Goal: Task Accomplishment & Management: Use online tool/utility

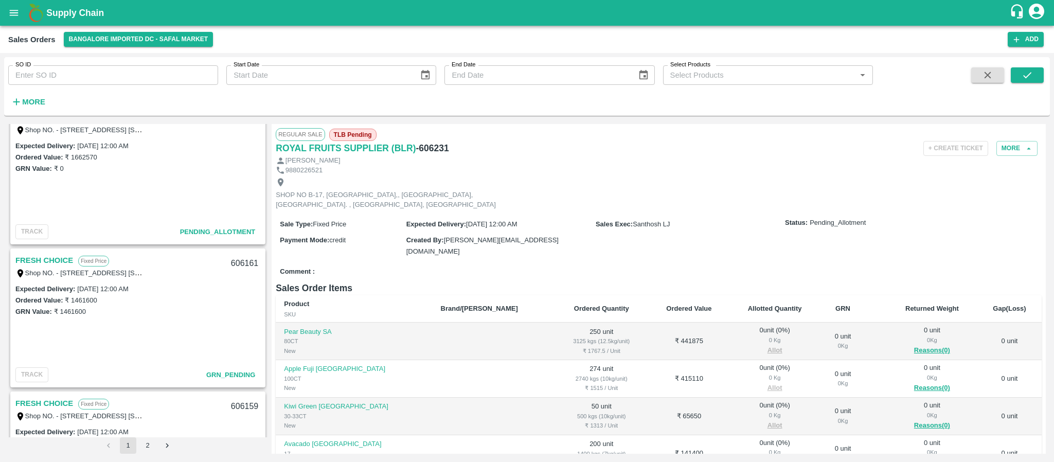
scroll to position [1457, 0]
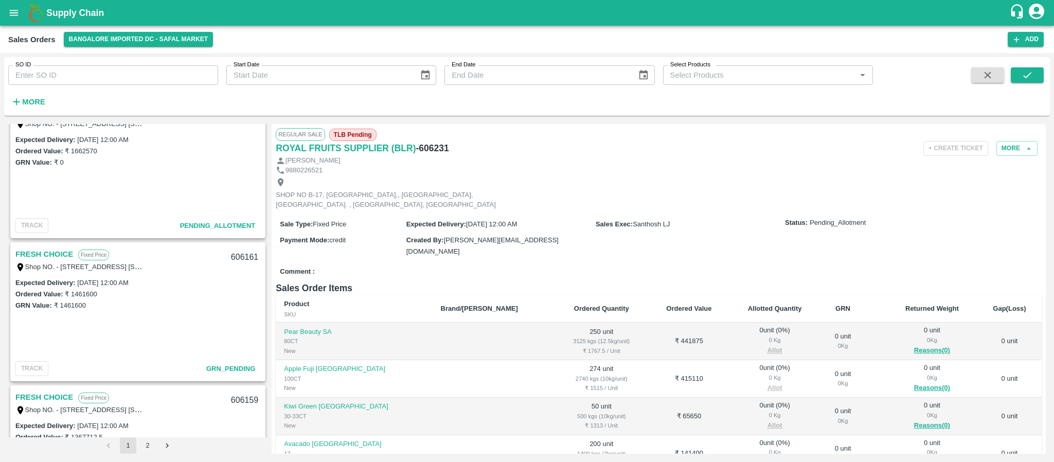
click at [60, 250] on link "FRESH CHOICE" at bounding box center [44, 253] width 58 height 13
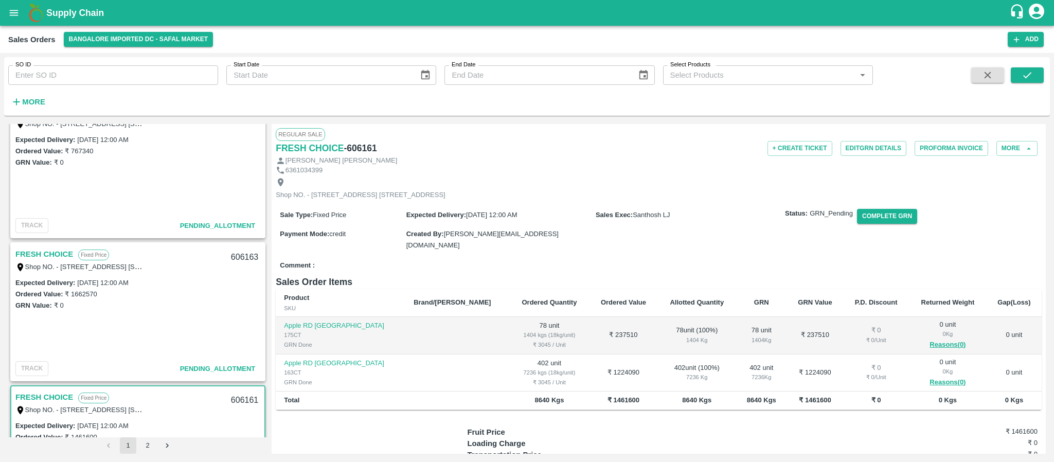
scroll to position [1313, 0]
click at [62, 248] on link "FRESH CHOICE" at bounding box center [44, 254] width 58 height 13
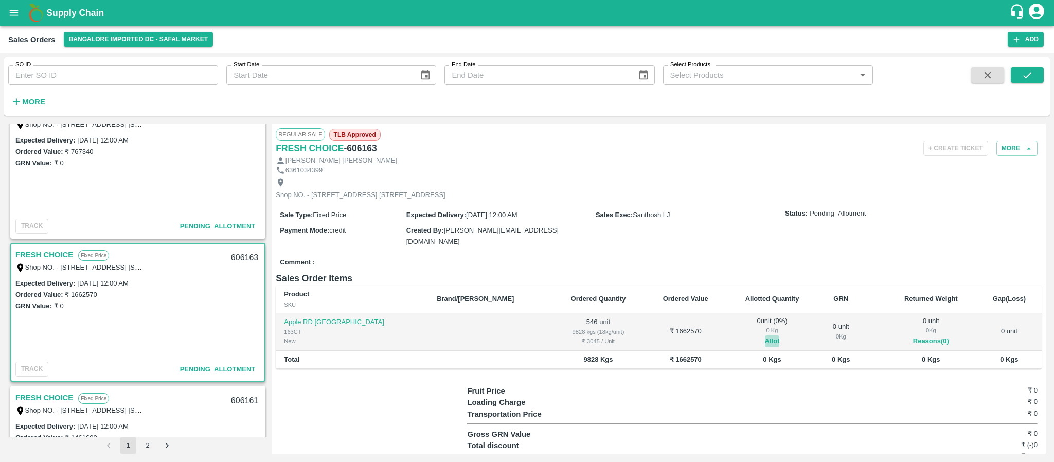
click at [765, 347] on button "Allot" at bounding box center [772, 341] width 15 height 12
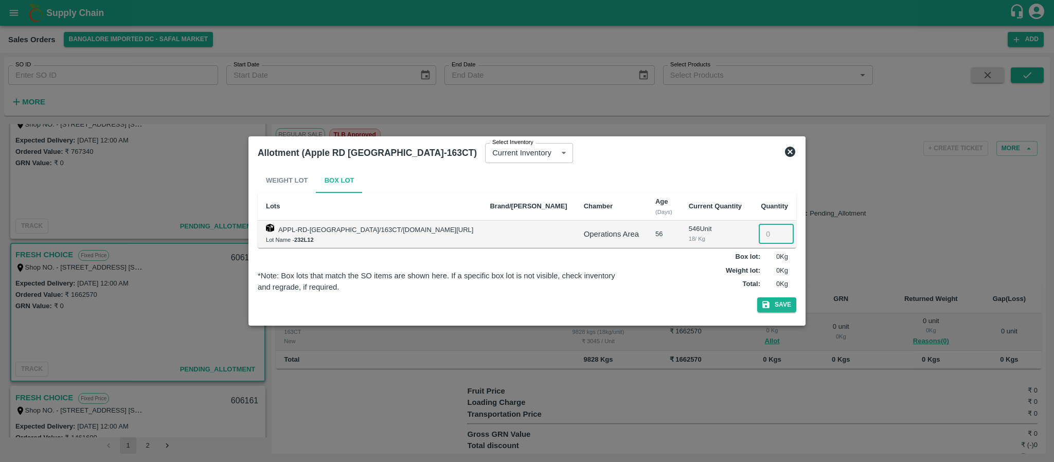
click at [759, 237] on input "number" at bounding box center [776, 234] width 35 height 20
type input "546"
click at [776, 304] on button "Save" at bounding box center [776, 304] width 39 height 15
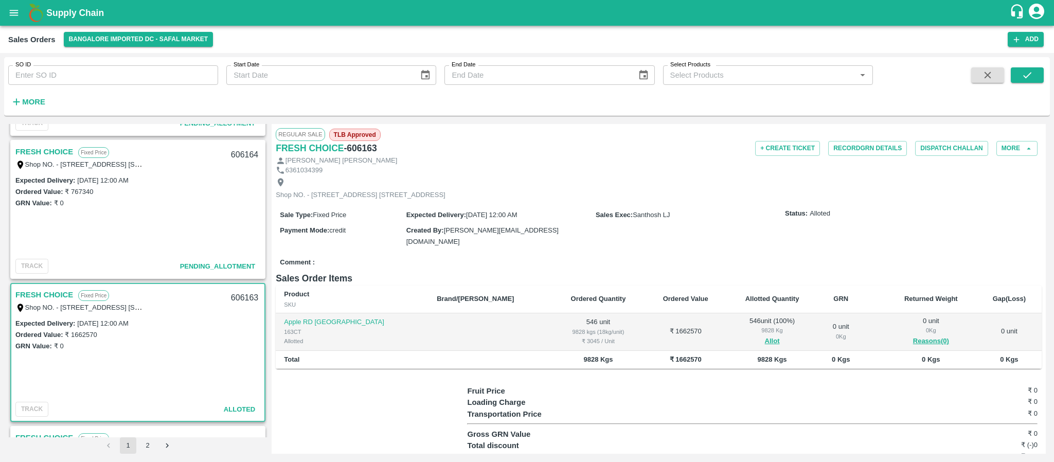
scroll to position [1264, 0]
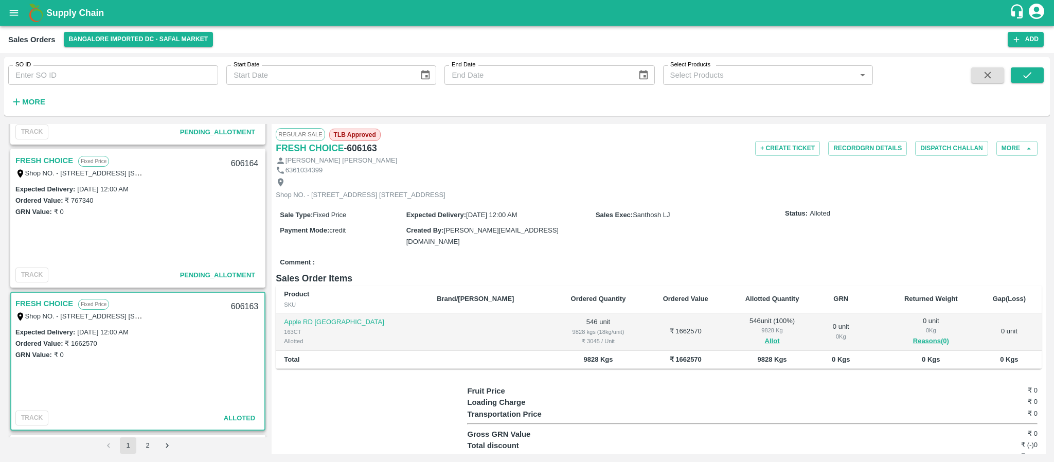
click at [48, 161] on link "FRESH CHOICE" at bounding box center [44, 160] width 58 height 13
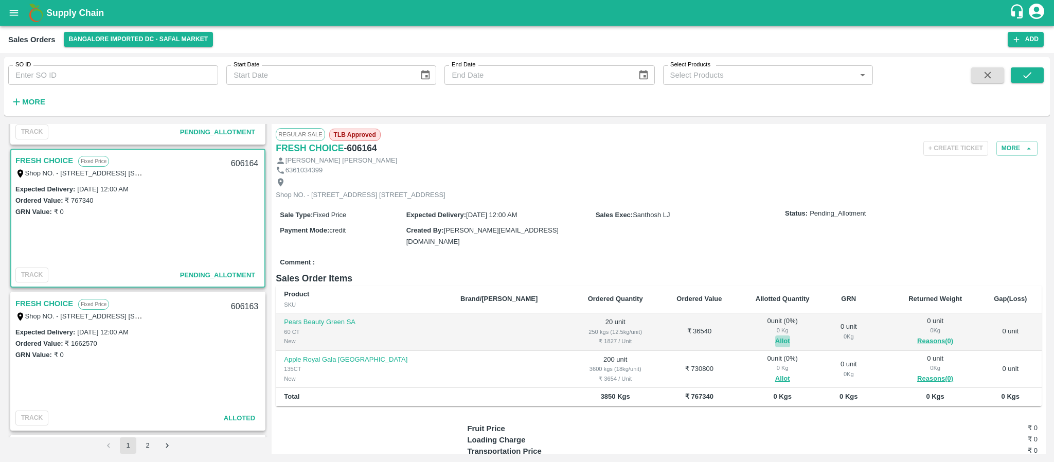
click at [775, 347] on button "Allot" at bounding box center [782, 341] width 15 height 12
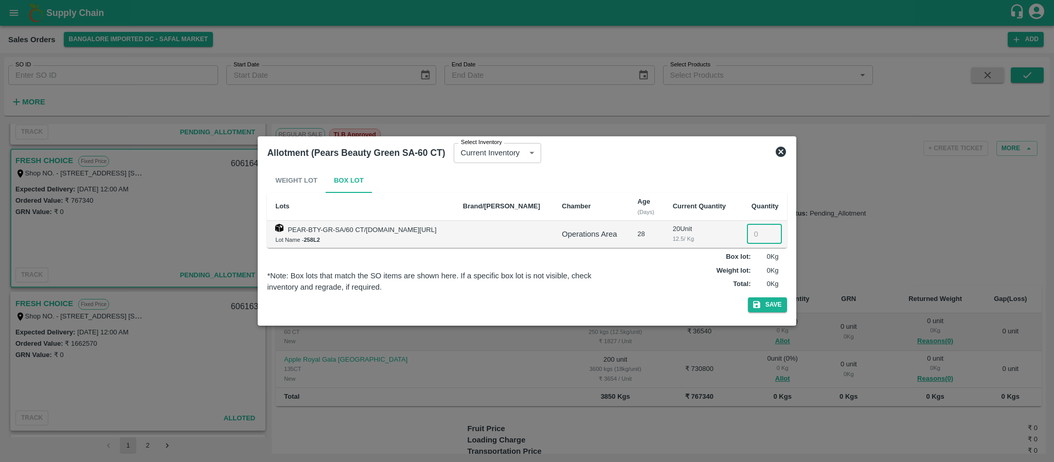
click at [755, 231] on input "number" at bounding box center [764, 234] width 35 height 20
type input "20"
click at [761, 307] on icon "button" at bounding box center [756, 304] width 9 height 9
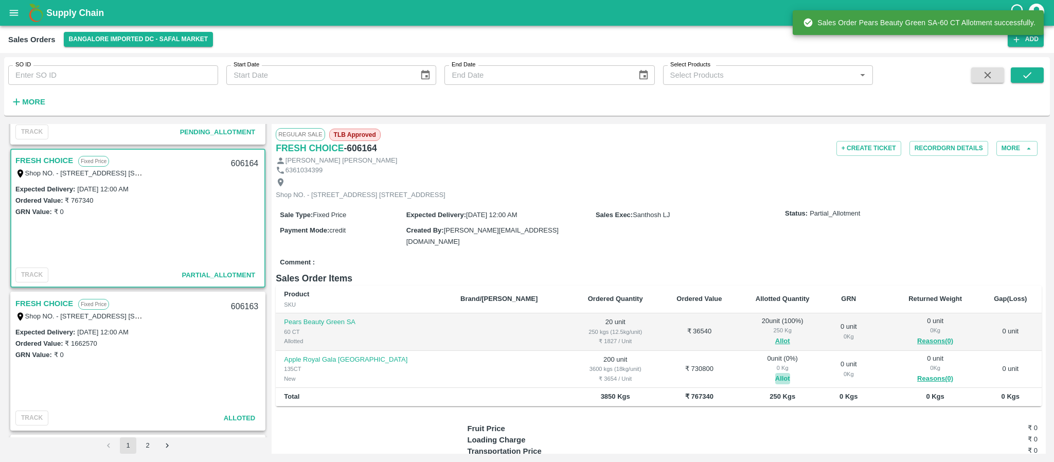
click at [775, 385] on button "Allot" at bounding box center [782, 379] width 15 height 12
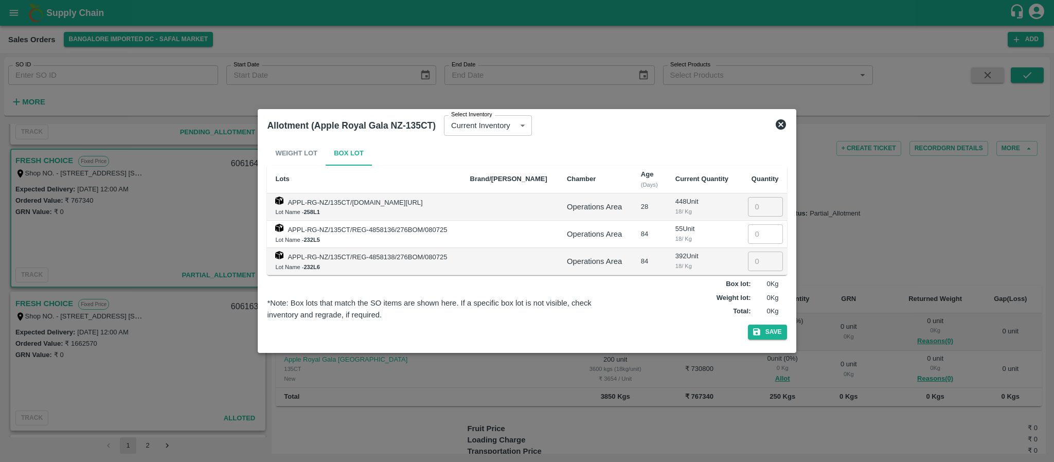
click at [785, 120] on icon at bounding box center [781, 124] width 12 height 12
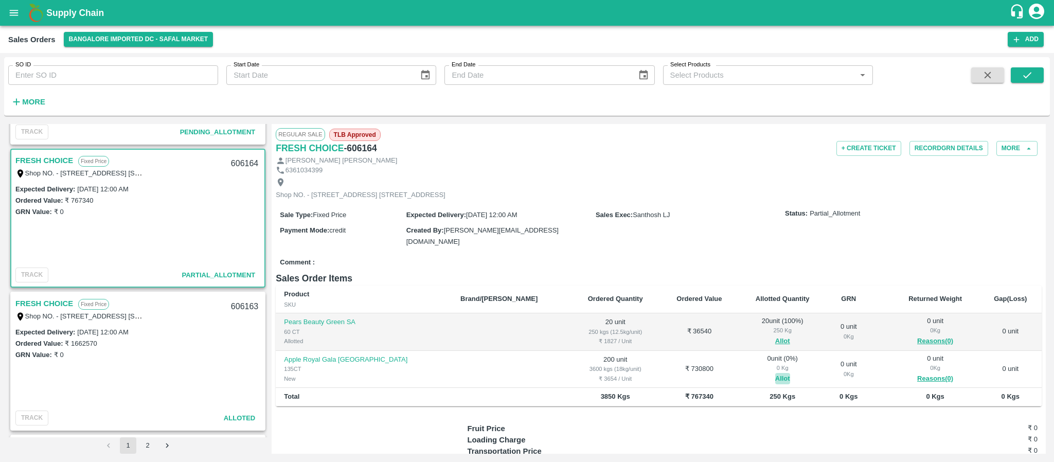
click at [775, 385] on button "Allot" at bounding box center [782, 379] width 15 height 12
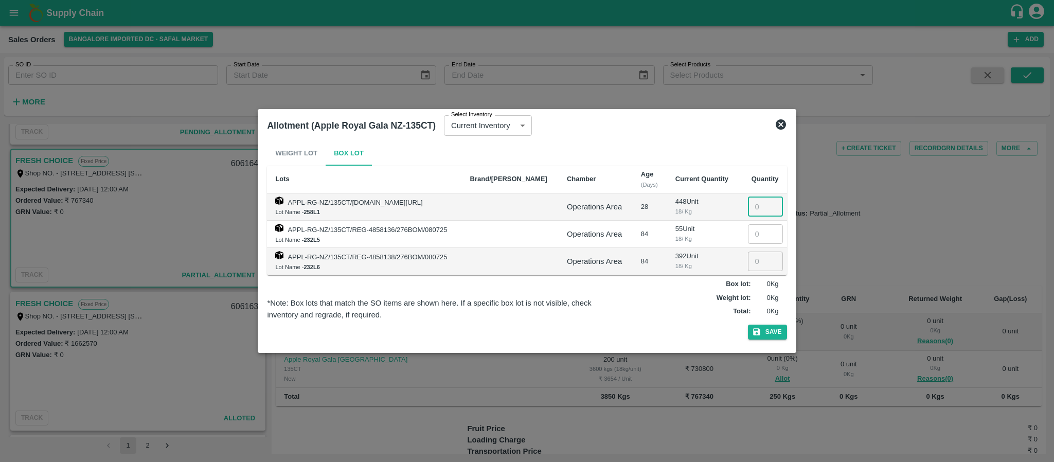
click at [752, 203] on input "number" at bounding box center [765, 207] width 35 height 20
type input "200"
click at [763, 335] on button "Save" at bounding box center [767, 332] width 39 height 15
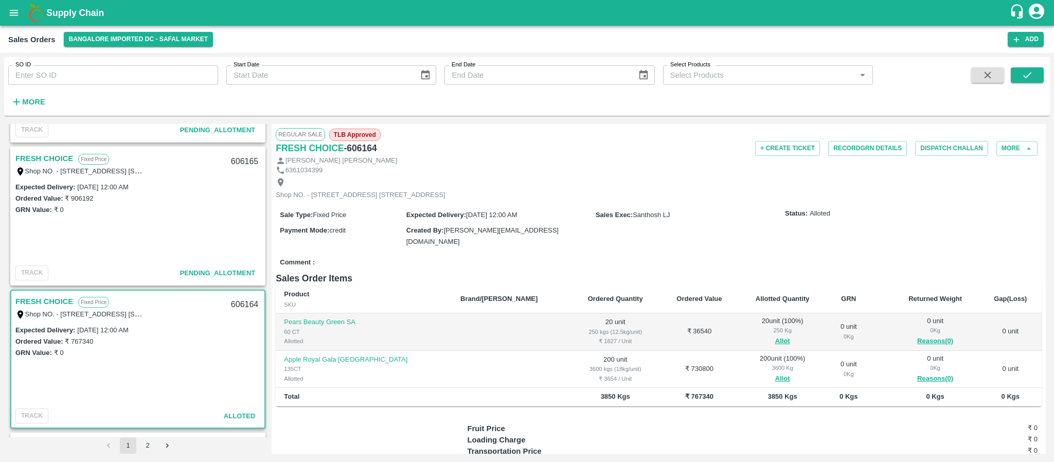
scroll to position [1122, 0]
click at [56, 158] on link "FRESH CHOICE" at bounding box center [44, 159] width 58 height 13
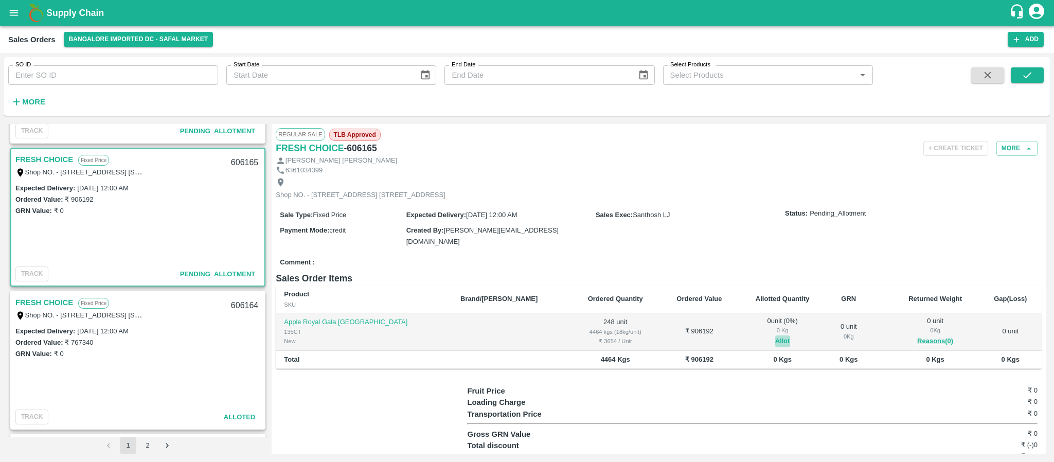
click at [775, 347] on button "Allot" at bounding box center [782, 341] width 15 height 12
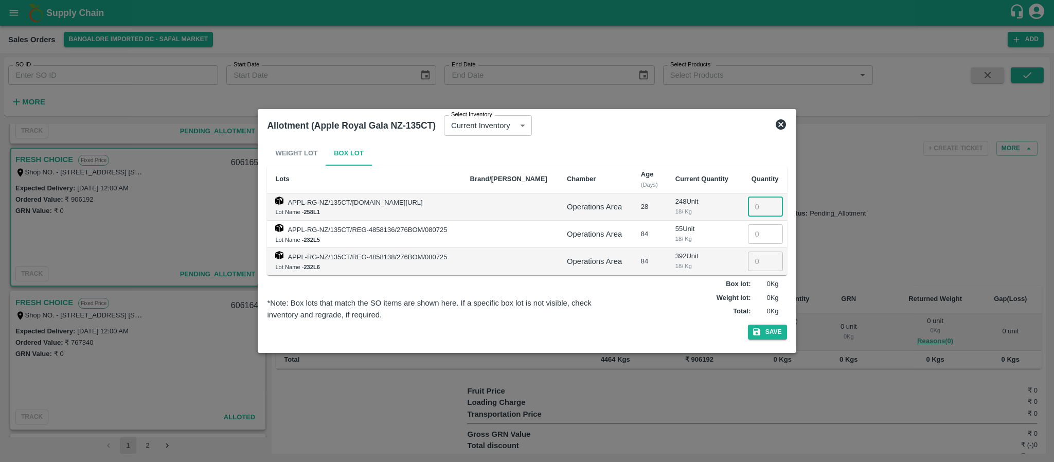
click at [750, 210] on input "number" at bounding box center [765, 207] width 35 height 20
type input "248"
drag, startPoint x: 770, startPoint y: 340, endPoint x: 770, endPoint y: 331, distance: 9.3
click at [770, 331] on div "Weight Lot Box Lot Lots Brand/Marka Chamber Age (Days) Current Quantity Quantit…" at bounding box center [526, 242] width 519 height 203
click at [770, 331] on button "Save" at bounding box center [767, 332] width 39 height 15
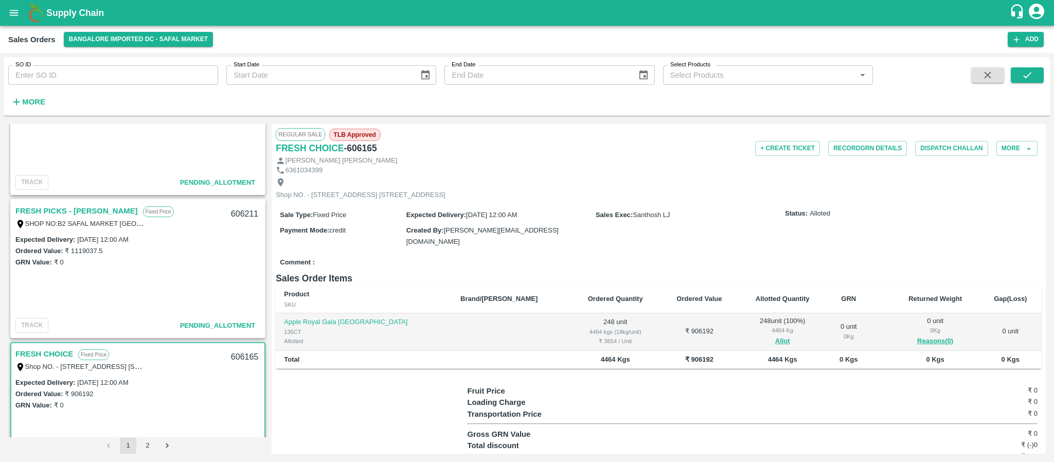
scroll to position [926, 0]
click at [75, 210] on link "FRESH PICKS - KIRAN N" at bounding box center [76, 212] width 122 height 13
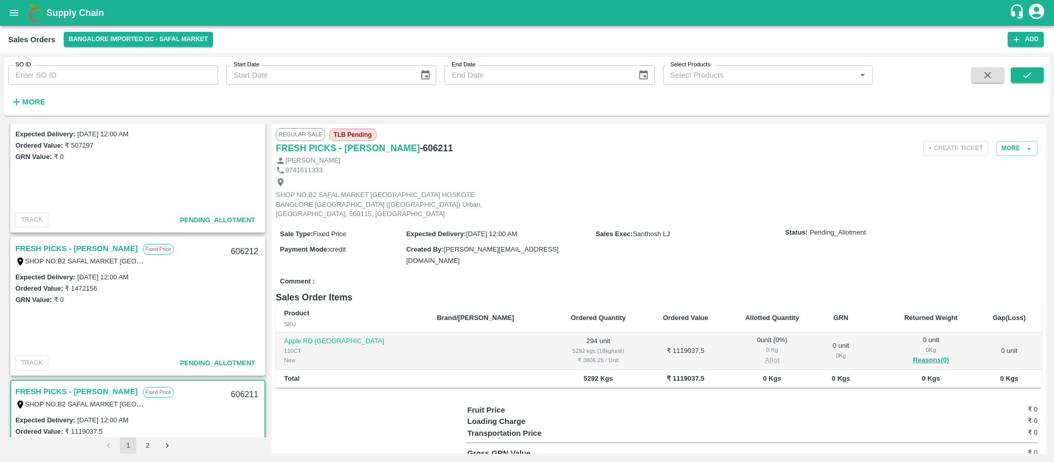
scroll to position [747, 0]
click at [83, 247] on link "FRESH PICKS - KIRAN N" at bounding box center [76, 248] width 122 height 13
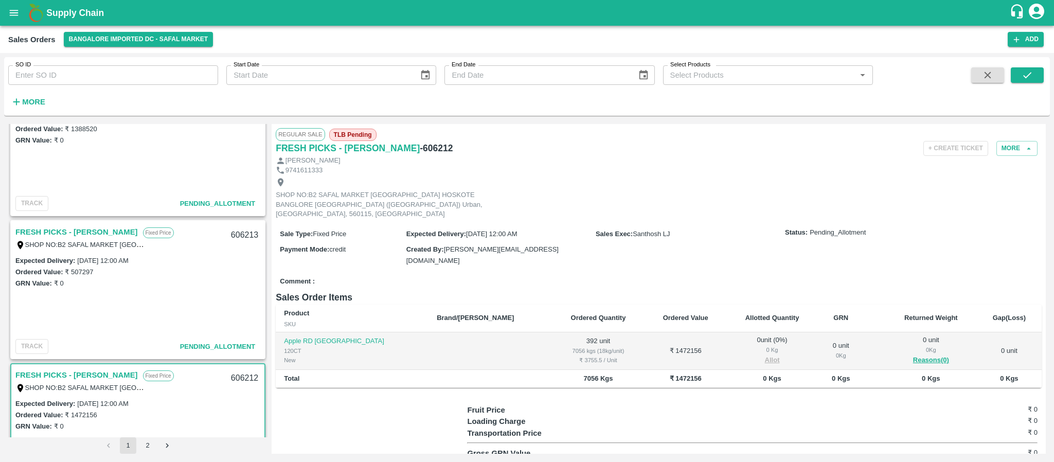
scroll to position [620, 0]
click at [82, 227] on link "FRESH PICKS - KIRAN N" at bounding box center [76, 232] width 122 height 13
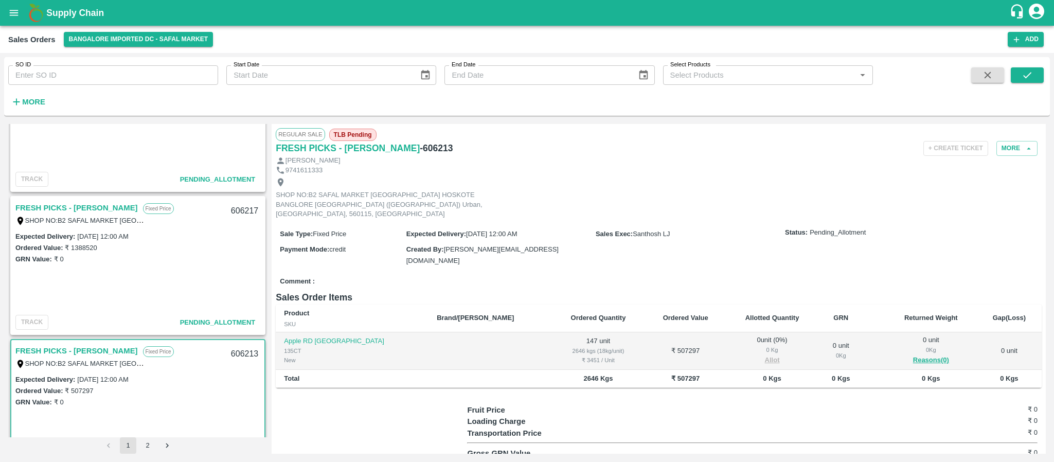
scroll to position [500, 0]
click at [79, 210] on link "FRESH PICKS - KIRAN N" at bounding box center [76, 209] width 122 height 13
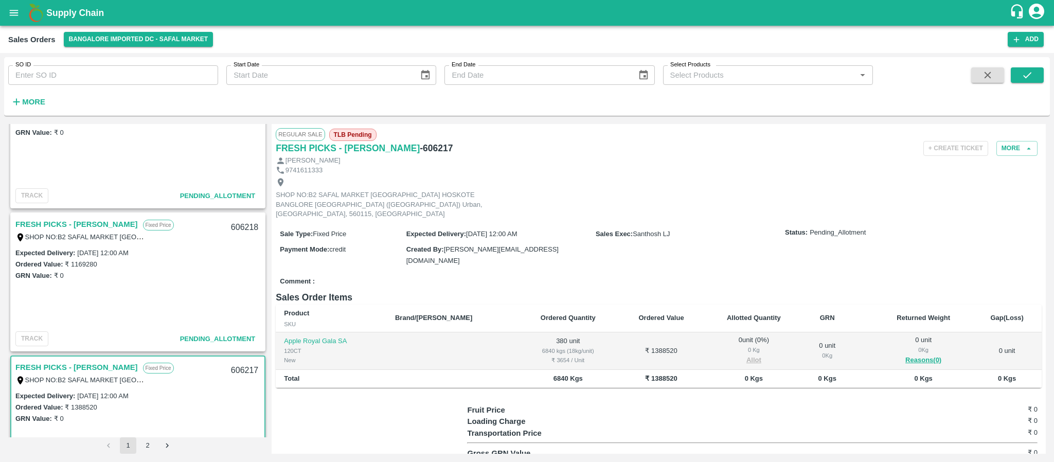
scroll to position [340, 0]
click at [93, 225] on link "FRESH PICKS - KIRAN N" at bounding box center [76, 226] width 122 height 13
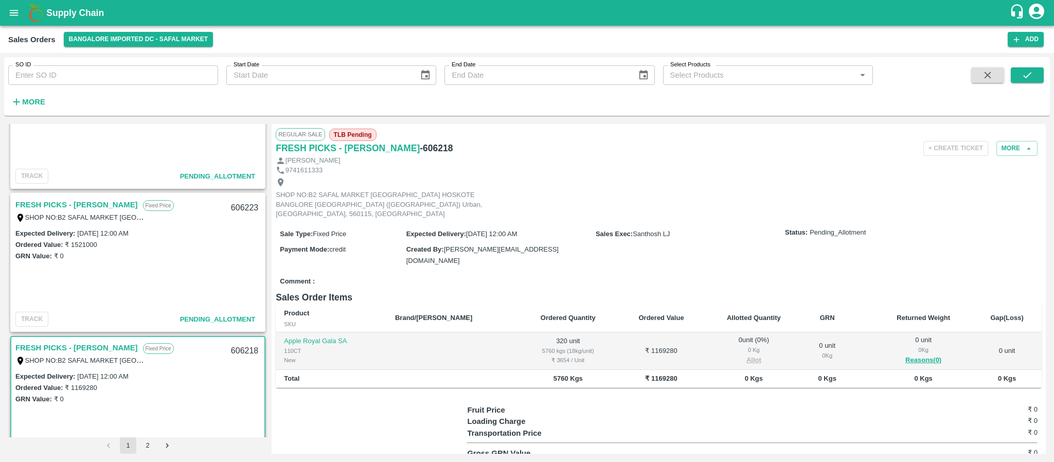
scroll to position [216, 0]
click at [94, 206] on link "FRESH PICKS - KIRAN N" at bounding box center [76, 207] width 122 height 13
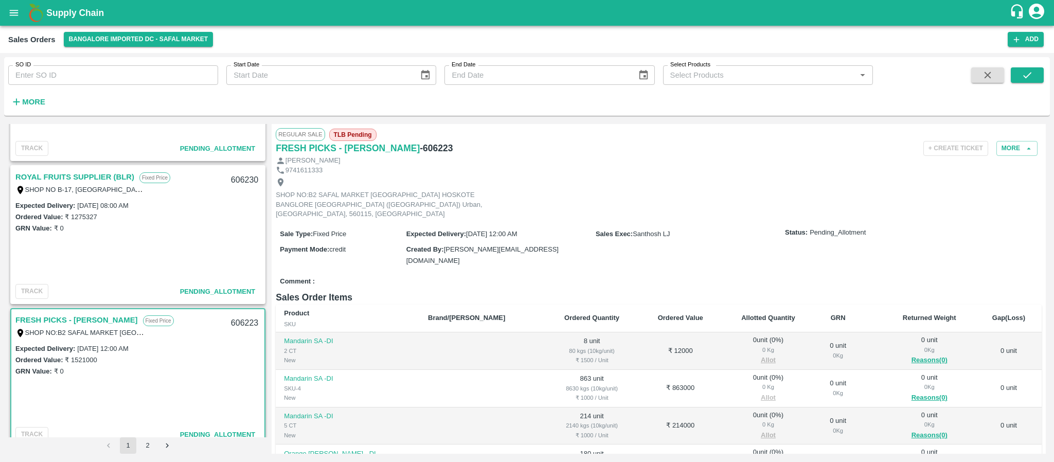
scroll to position [103, 0]
click at [104, 176] on link "ROYAL FRUITS SUPPLIER (BLR)" at bounding box center [74, 177] width 119 height 13
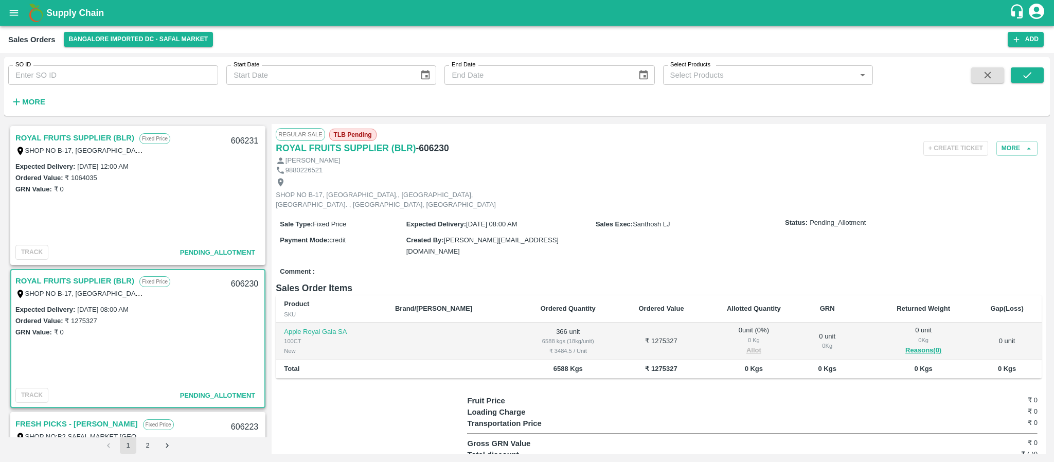
click at [87, 137] on link "ROYAL FRUITS SUPPLIER (BLR)" at bounding box center [74, 137] width 119 height 13
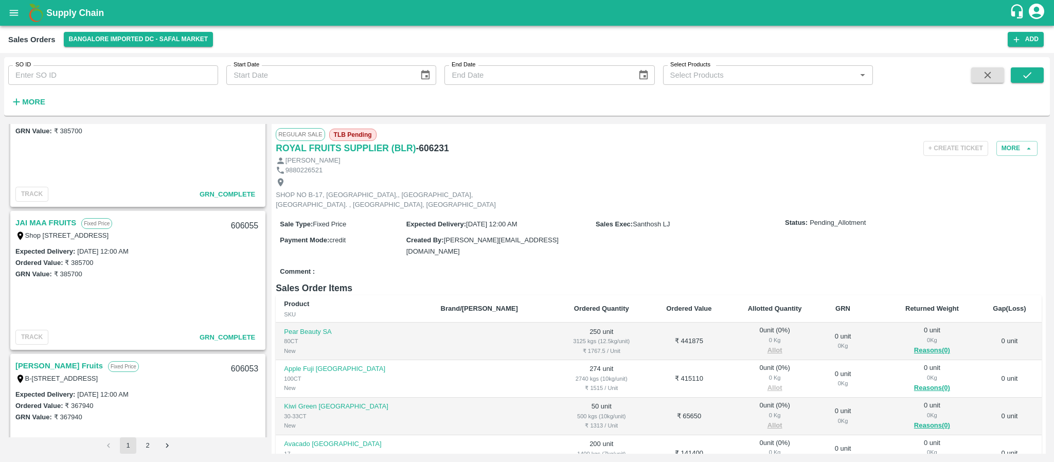
scroll to position [2752, 0]
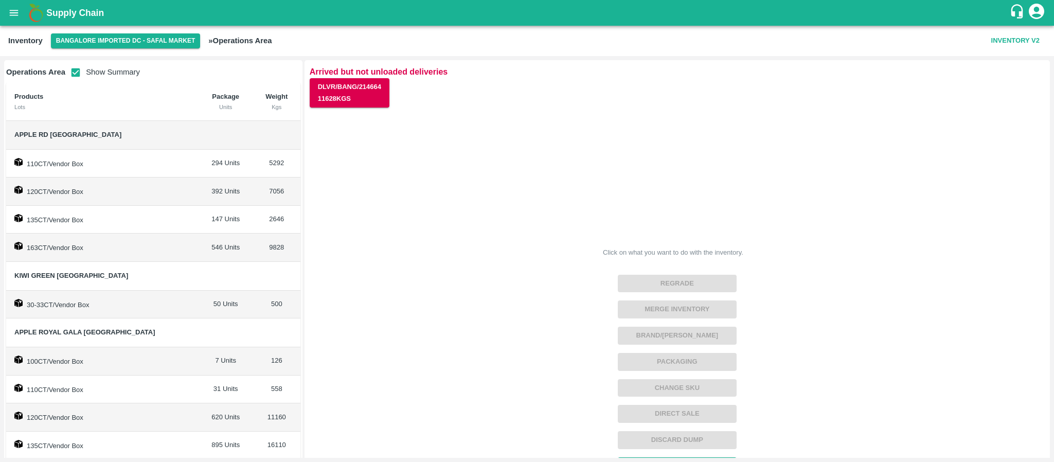
scroll to position [534, 0]
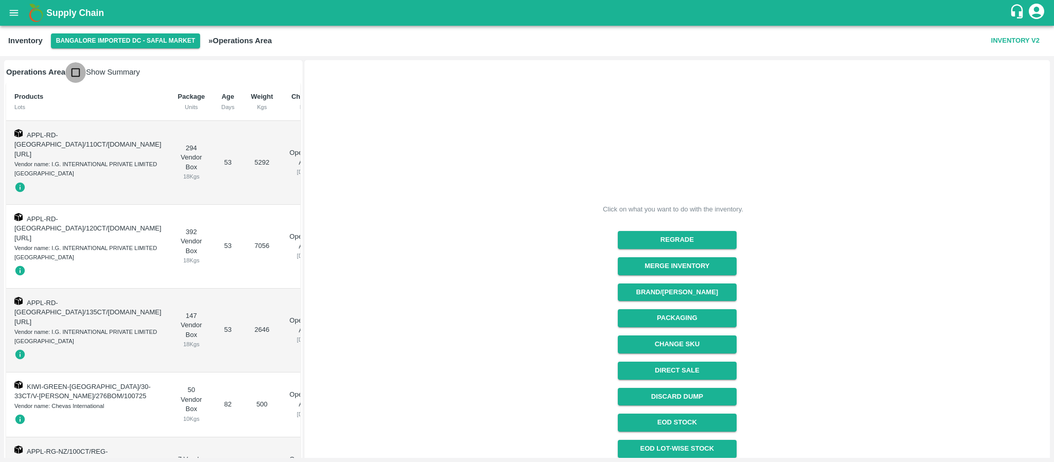
click at [73, 76] on input "checkbox" at bounding box center [75, 72] width 21 height 21
checkbox input "true"
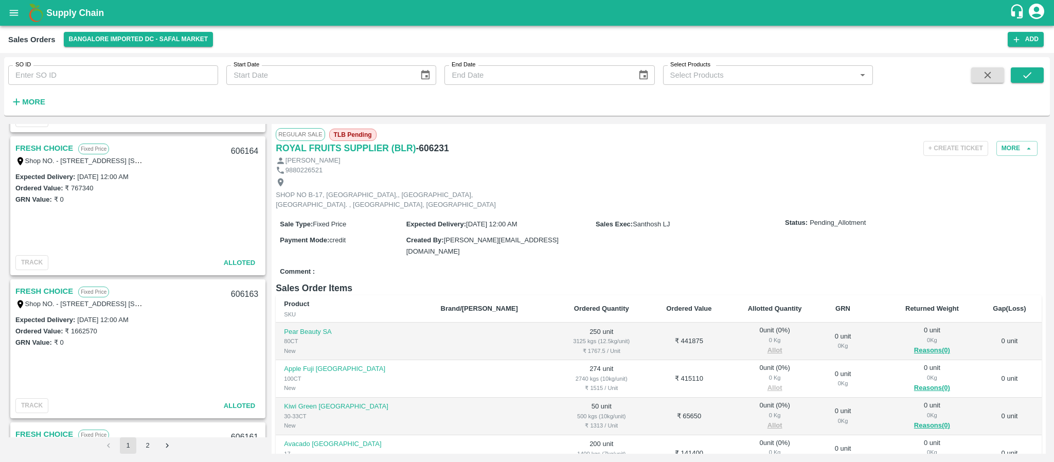
scroll to position [1276, 0]
